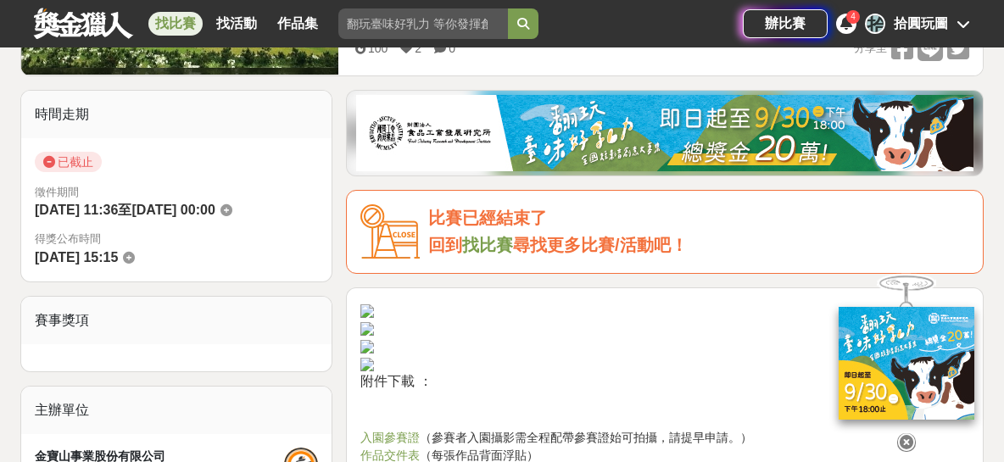
scroll to position [188, 0]
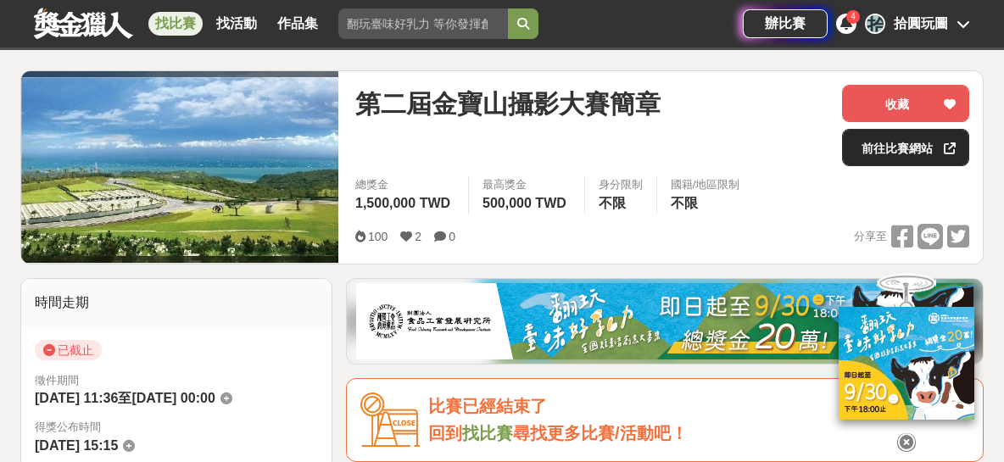
click at [908, 148] on link "前往比賽網站" at bounding box center [905, 147] width 127 height 37
drag, startPoint x: 427, startPoint y: 103, endPoint x: 476, endPoint y: 107, distance: 49.4
click at [462, 106] on span "第二屆金寶山攝影大賽簡章" at bounding box center [507, 104] width 305 height 38
drag, startPoint x: 476, startPoint y: 107, endPoint x: 516, endPoint y: 104, distance: 39.9
click at [516, 104] on span "第二屆金寶山攝影大賽簡章" at bounding box center [507, 104] width 305 height 38
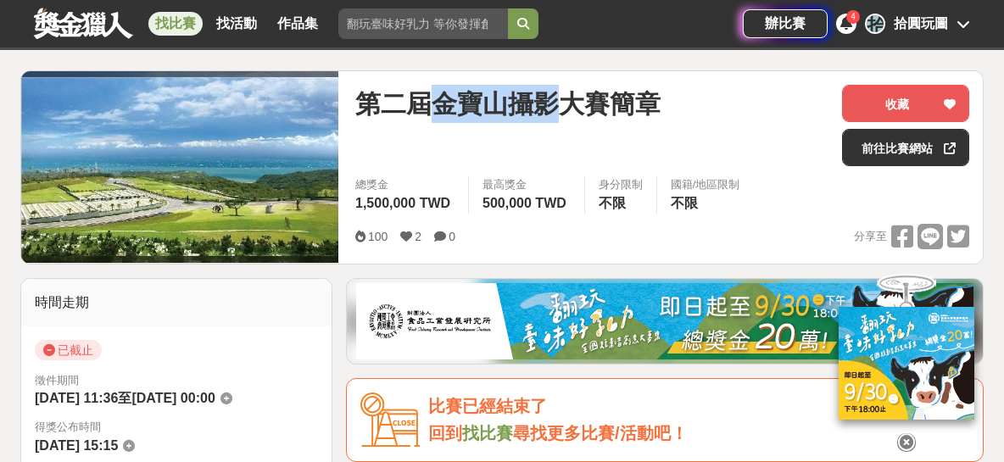
drag, startPoint x: 425, startPoint y: 109, endPoint x: 558, endPoint y: 106, distance: 133.1
click at [558, 106] on span "第二屆金寶山攝影大賽簡章" at bounding box center [507, 104] width 305 height 38
copy span "金寶山攝影"
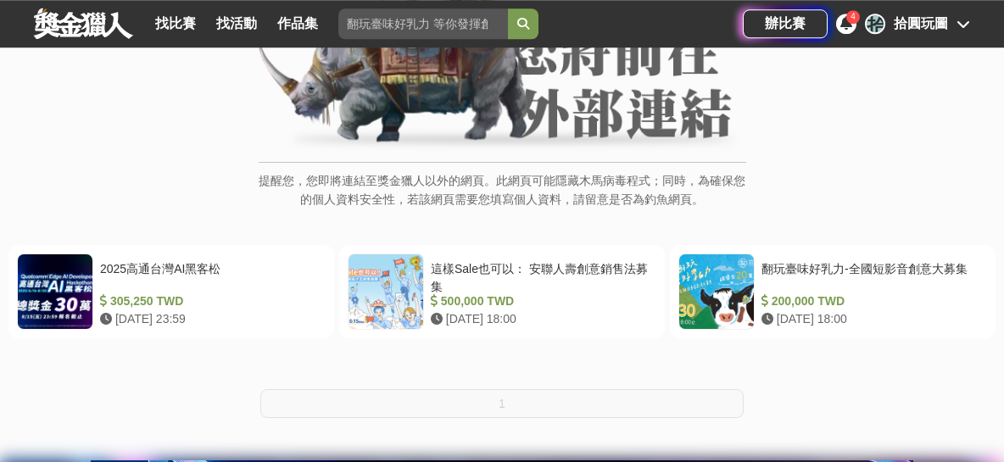
scroll to position [282, 0]
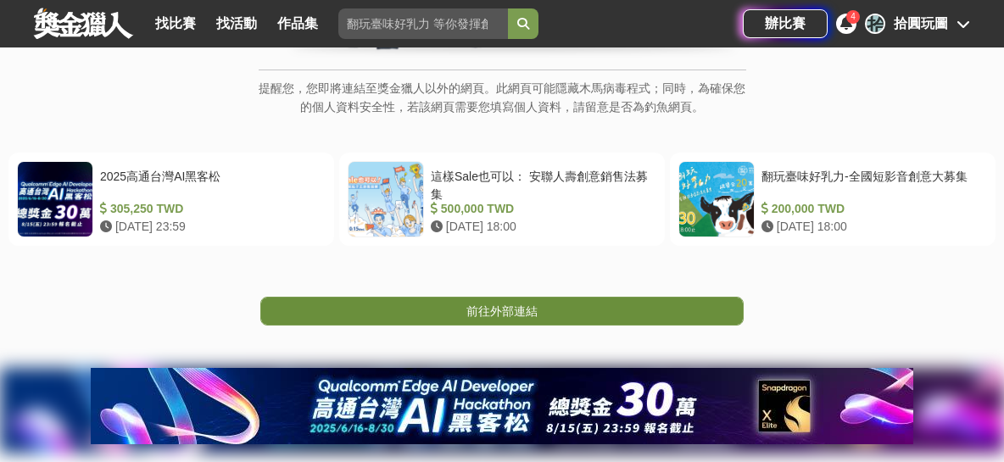
click at [544, 305] on link "前往外部連結" at bounding box center [501, 311] width 483 height 29
